Goal: Task Accomplishment & Management: Manage account settings

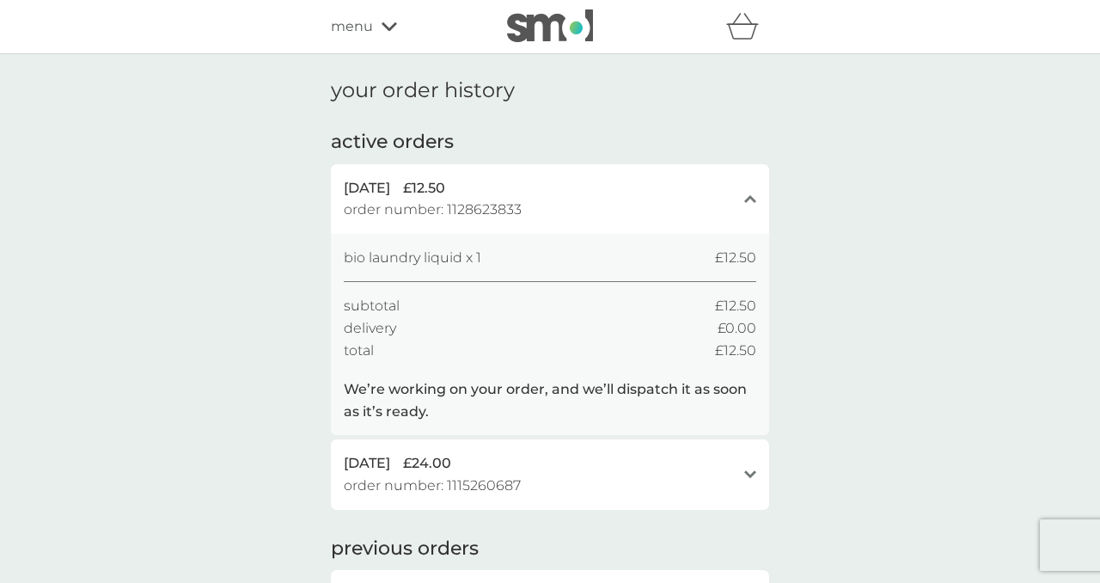
click at [385, 21] on icon at bounding box center [389, 26] width 15 height 10
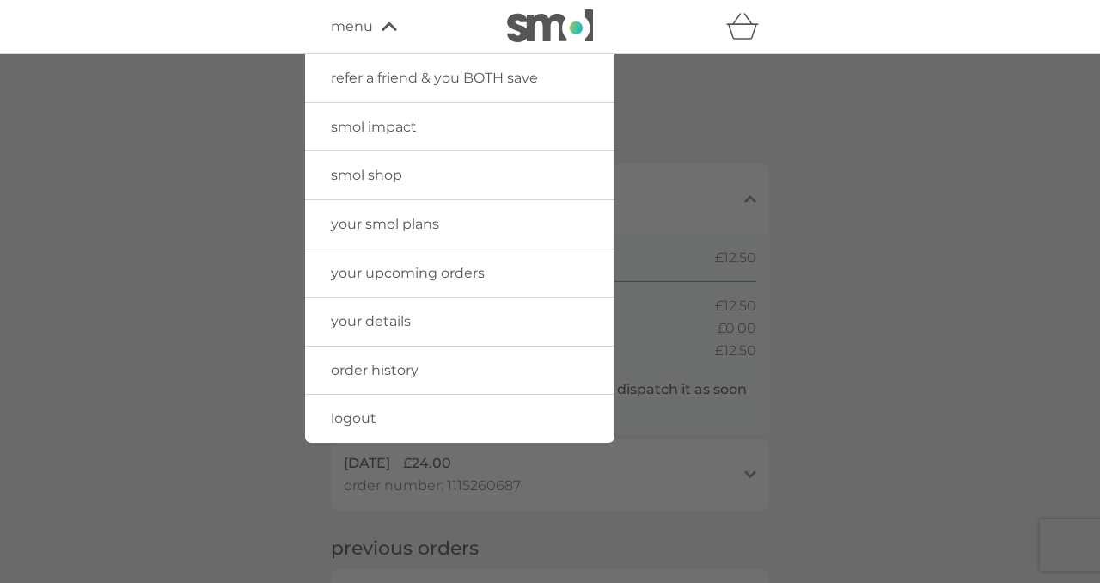
click at [345, 420] on span "logout" at bounding box center [354, 418] width 46 height 16
